Goal: Information Seeking & Learning: Learn about a topic

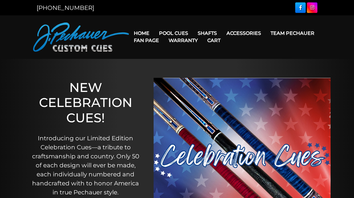
click at [198, 53] on link "JP Series (T) – NEW" at bounding box center [192, 50] width 74 height 8
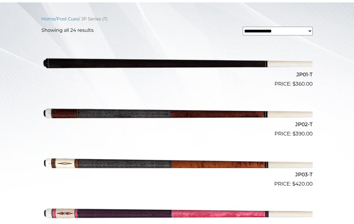
scroll to position [152, 0]
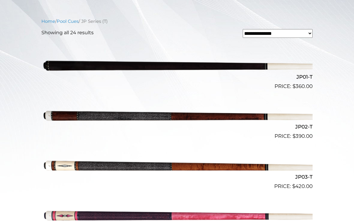
click at [142, 116] on img at bounding box center [176, 115] width 271 height 45
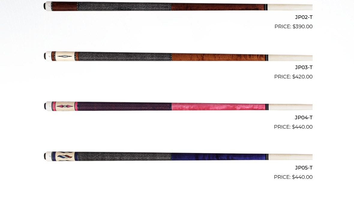
scroll to position [261, 0]
click at [69, 57] on img at bounding box center [176, 55] width 271 height 45
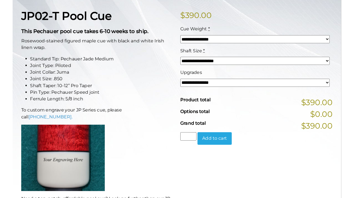
scroll to position [161, 0]
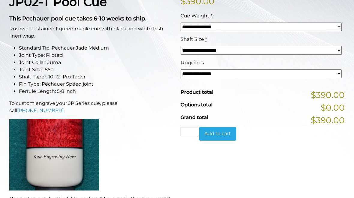
click at [309, 76] on select "**********" at bounding box center [261, 73] width 161 height 9
select select "*****"
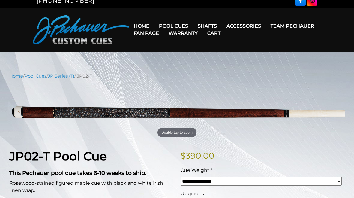
scroll to position [0, 0]
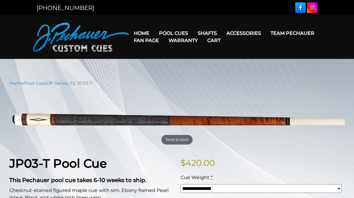
click at [273, 81] on nav "Home / Pool Cues / JP Series (T) / JP03-T" at bounding box center [177, 83] width 336 height 7
click at [68, 83] on link "JP Series (T)" at bounding box center [61, 82] width 26 height 5
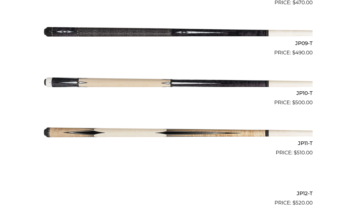
scroll to position [586, 0]
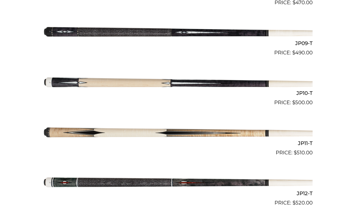
click at [245, 131] on img at bounding box center [176, 131] width 271 height 45
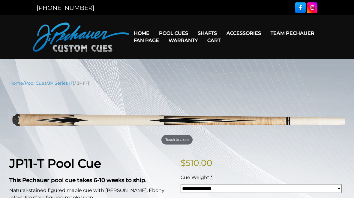
click at [164, 33] on link "Fan Page" at bounding box center [146, 40] width 35 height 15
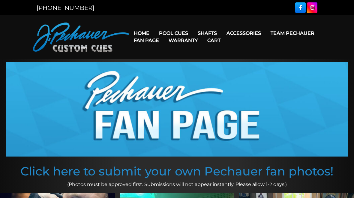
click at [186, 63] on link "Pro Series (R) – NEW" at bounding box center [192, 59] width 74 height 8
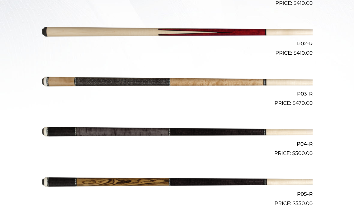
scroll to position [235, 0]
click at [69, 82] on img at bounding box center [176, 82] width 271 height 45
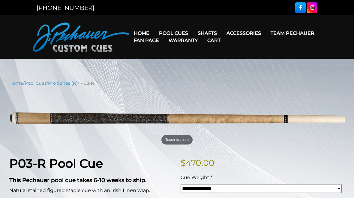
click at [69, 84] on link "Pro Series (R)" at bounding box center [63, 82] width 30 height 5
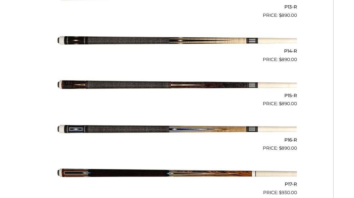
scroll to position [848, 0]
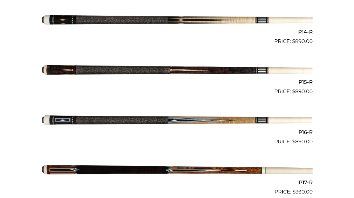
click at [238, 16] on img at bounding box center [176, 20] width 271 height 45
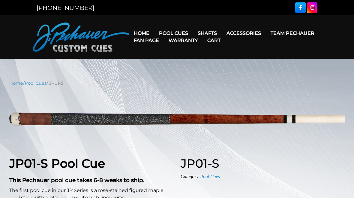
select select "********"
select select "*****"
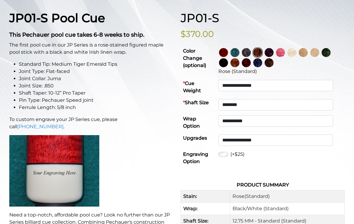
scroll to position [145, 0]
click at [240, 61] on img at bounding box center [235, 63] width 9 height 9
click at [251, 61] on img at bounding box center [246, 62] width 9 height 9
click at [262, 59] on img at bounding box center [257, 62] width 9 height 9
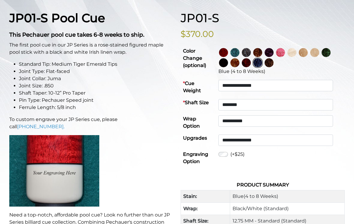
click at [274, 60] on img at bounding box center [269, 62] width 9 height 9
click at [228, 51] on img at bounding box center [223, 52] width 9 height 9
click at [240, 49] on img at bounding box center [235, 52] width 9 height 9
click at [251, 48] on img at bounding box center [246, 52] width 9 height 9
click at [262, 52] on img at bounding box center [257, 52] width 9 height 9
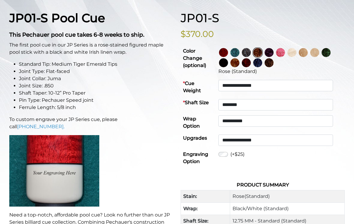
click at [274, 51] on img at bounding box center [269, 52] width 9 height 9
click at [285, 49] on img at bounding box center [280, 52] width 9 height 9
click at [297, 52] on img at bounding box center [292, 52] width 9 height 9
click at [308, 49] on img at bounding box center [303, 52] width 9 height 9
click at [319, 50] on img at bounding box center [314, 52] width 9 height 9
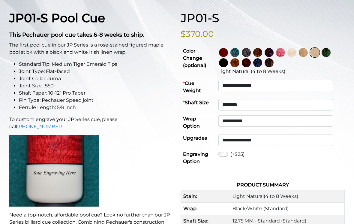
click at [331, 48] on img at bounding box center [326, 52] width 9 height 9
click at [228, 59] on img at bounding box center [223, 62] width 9 height 9
click at [240, 61] on img at bounding box center [235, 62] width 9 height 9
click at [251, 61] on img at bounding box center [246, 62] width 9 height 9
click at [262, 60] on img at bounding box center [257, 62] width 9 height 9
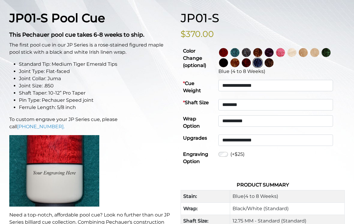
click at [274, 62] on img at bounding box center [269, 62] width 9 height 9
click at [240, 61] on img at bounding box center [235, 62] width 9 height 9
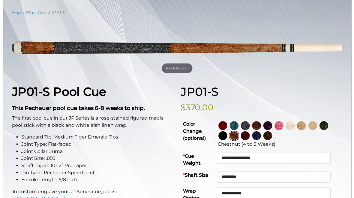
scroll to position [48, 0]
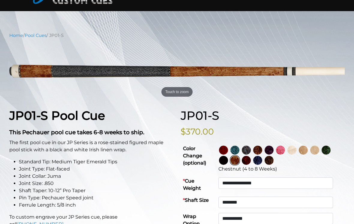
click at [251, 160] on img at bounding box center [246, 160] width 9 height 9
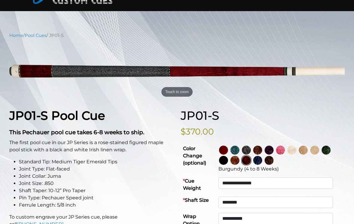
click at [262, 148] on img at bounding box center [257, 150] width 9 height 9
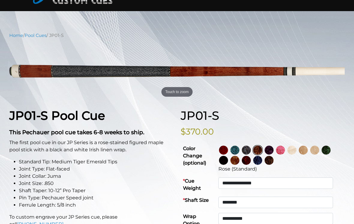
click at [251, 148] on img at bounding box center [246, 150] width 9 height 9
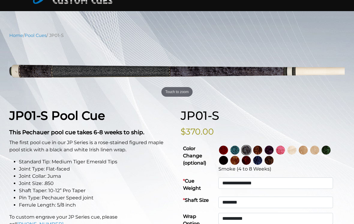
click at [228, 146] on img at bounding box center [223, 150] width 9 height 9
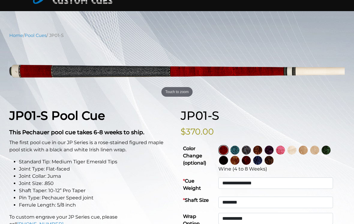
click at [262, 147] on img at bounding box center [257, 150] width 9 height 9
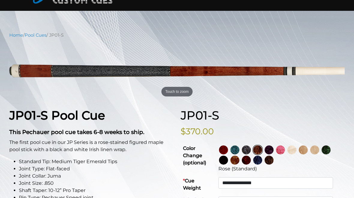
scroll to position [74, 0]
